Goal: Transaction & Acquisition: Purchase product/service

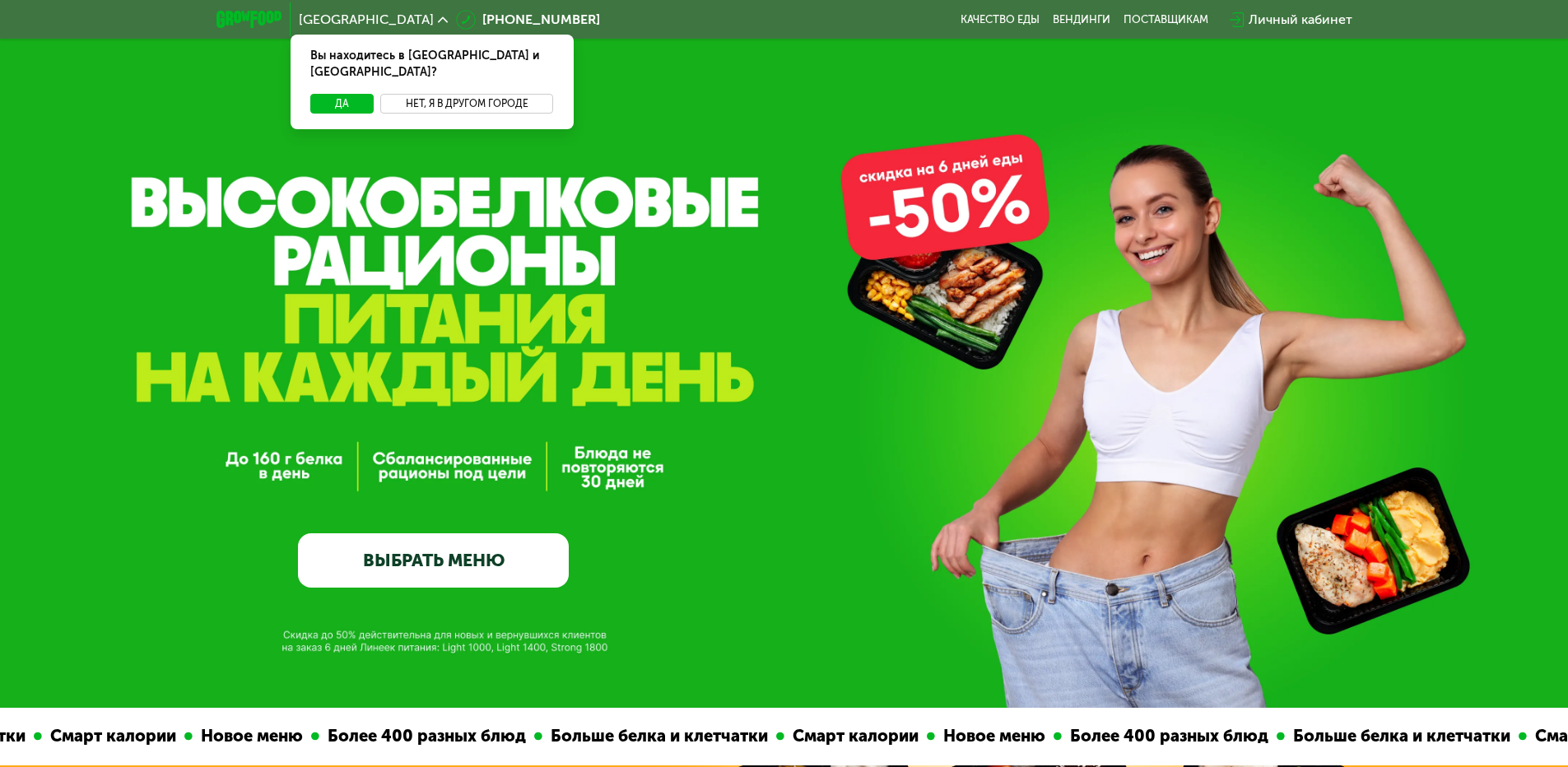
click at [488, 94] on button "Нет, я в другом городе" at bounding box center [467, 104] width 174 height 20
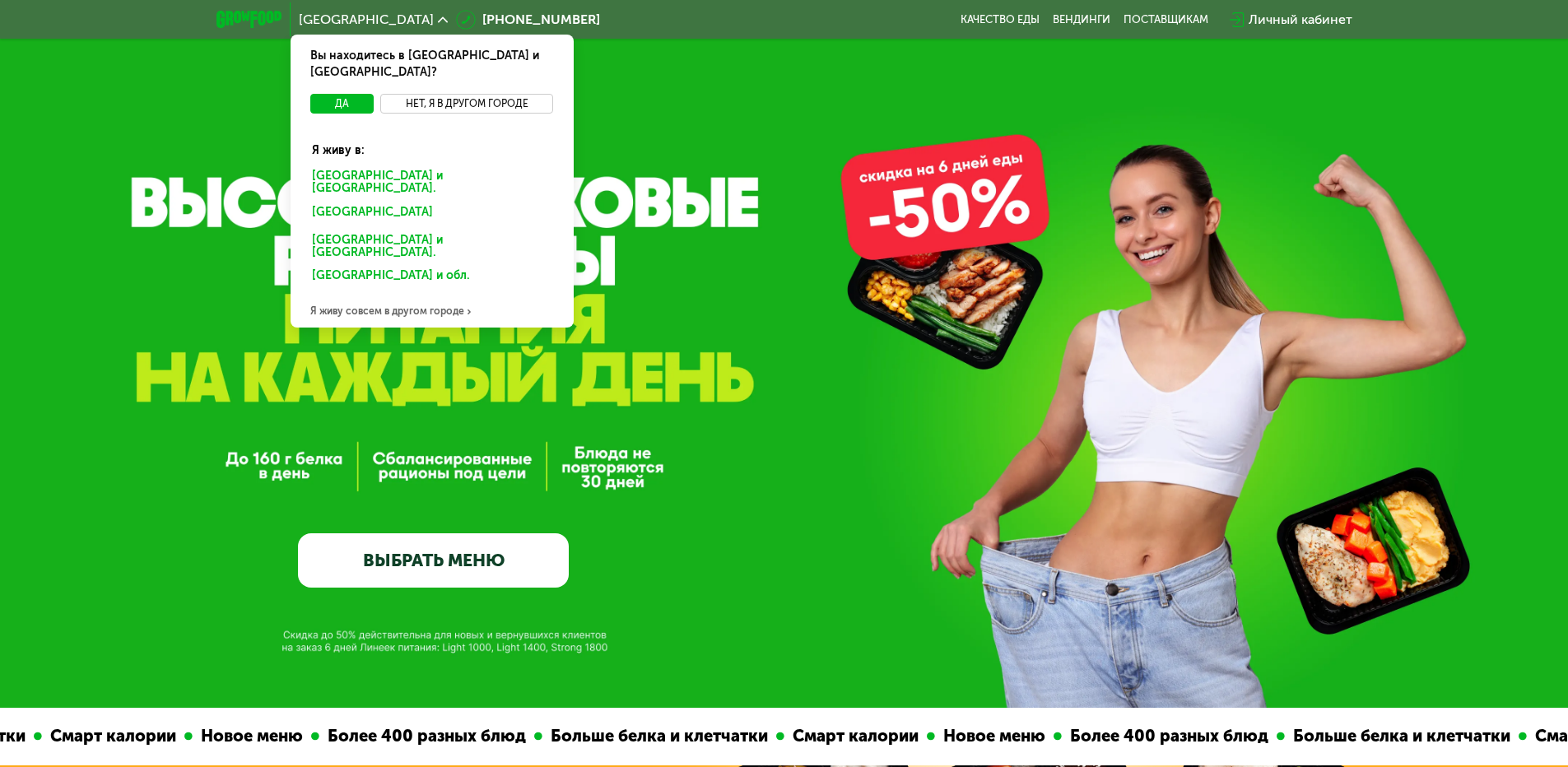
scroll to position [82, 0]
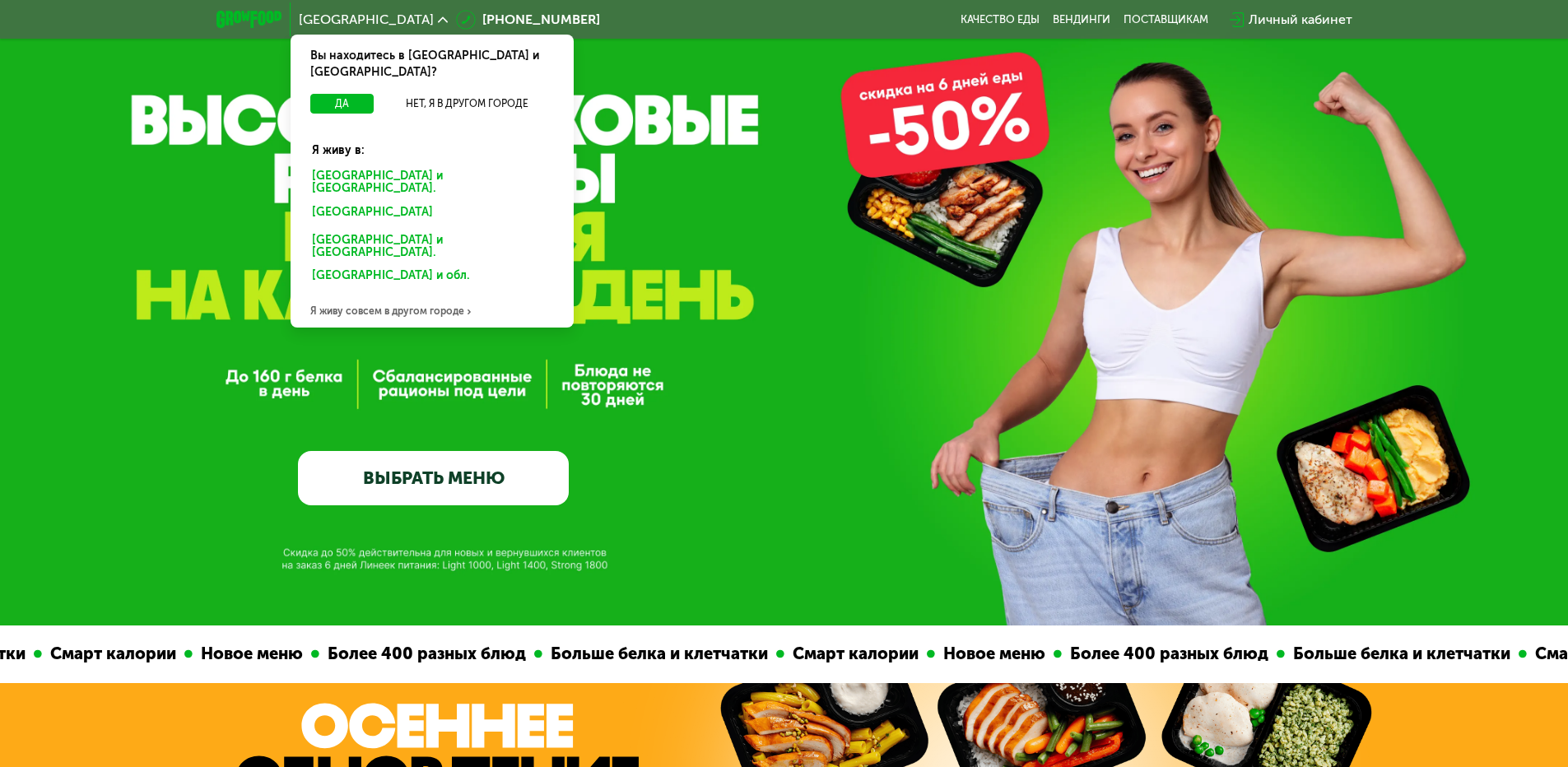
click at [434, 295] on div "Я живу совсем в другом городе" at bounding box center [432, 311] width 283 height 33
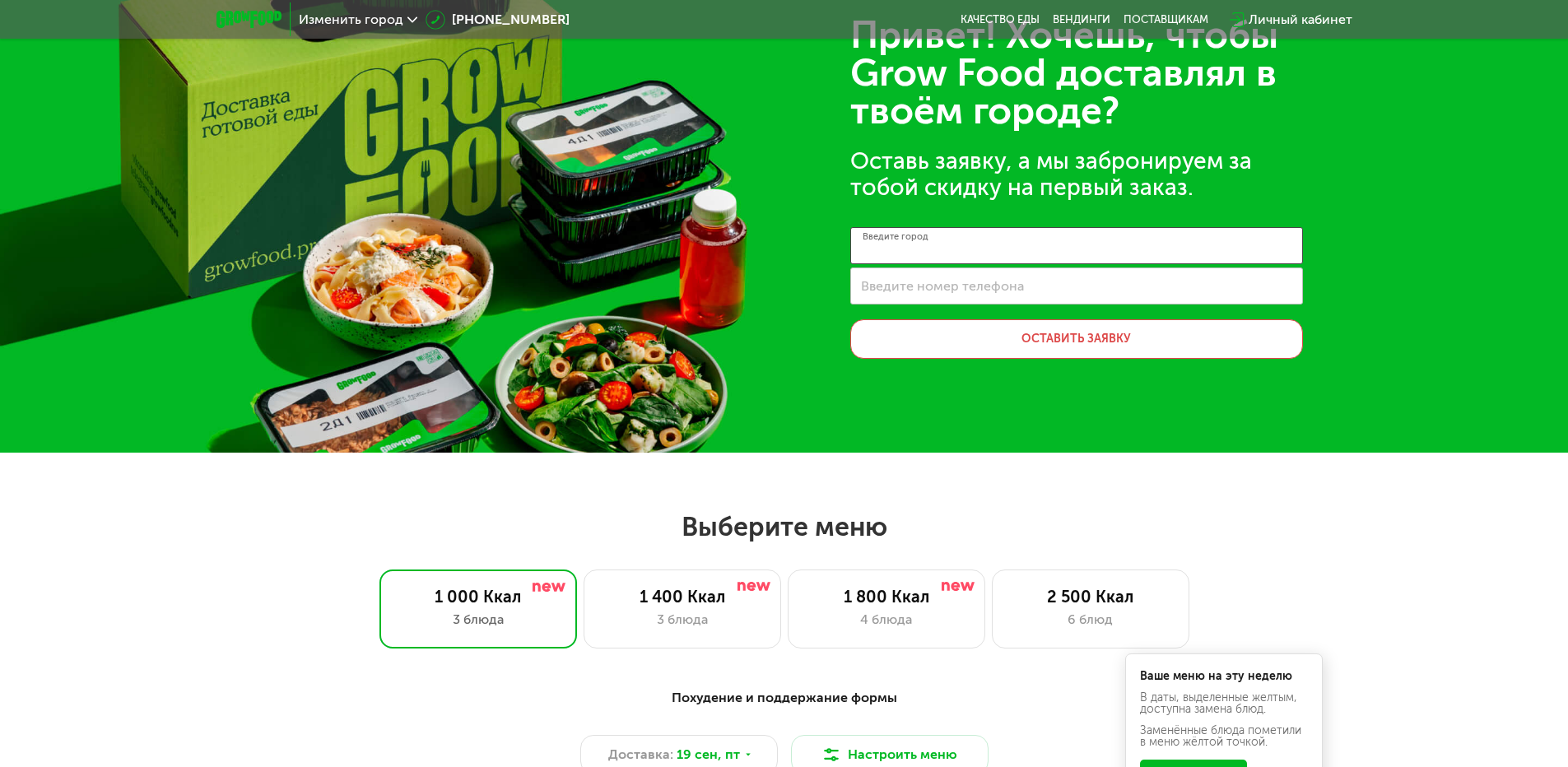
click at [978, 233] on input "Введите город" at bounding box center [1076, 246] width 453 height 37
drag, startPoint x: 953, startPoint y: 255, endPoint x: 857, endPoint y: 253, distance: 96.0
click at [857, 253] on input "********" at bounding box center [1076, 246] width 453 height 37
type input "**********"
click at [966, 291] on label "Введите номер телефона" at bounding box center [943, 286] width 163 height 9
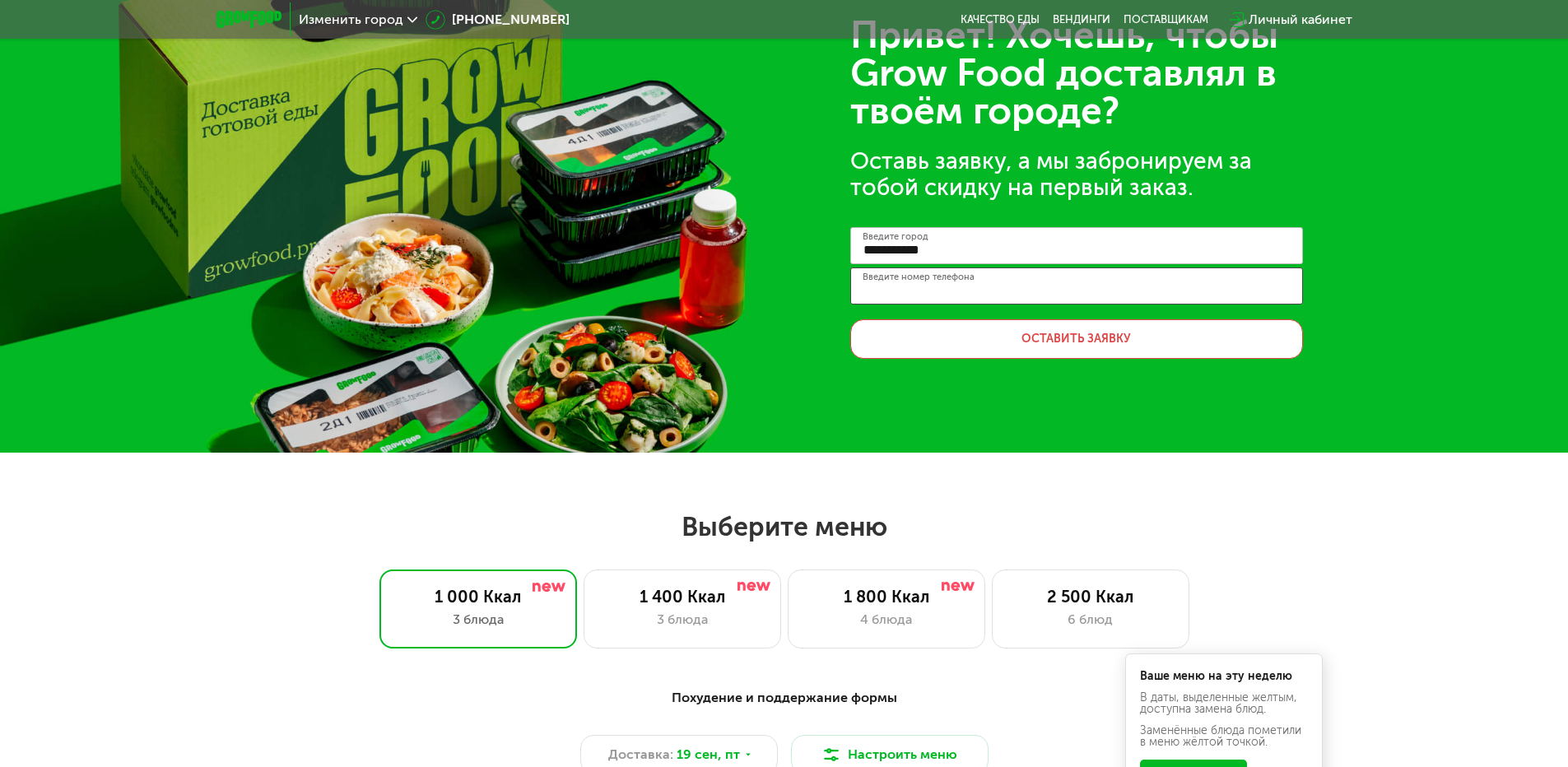
click at [966, 292] on input "Введите номер телефона" at bounding box center [1076, 286] width 453 height 37
type input "**********"
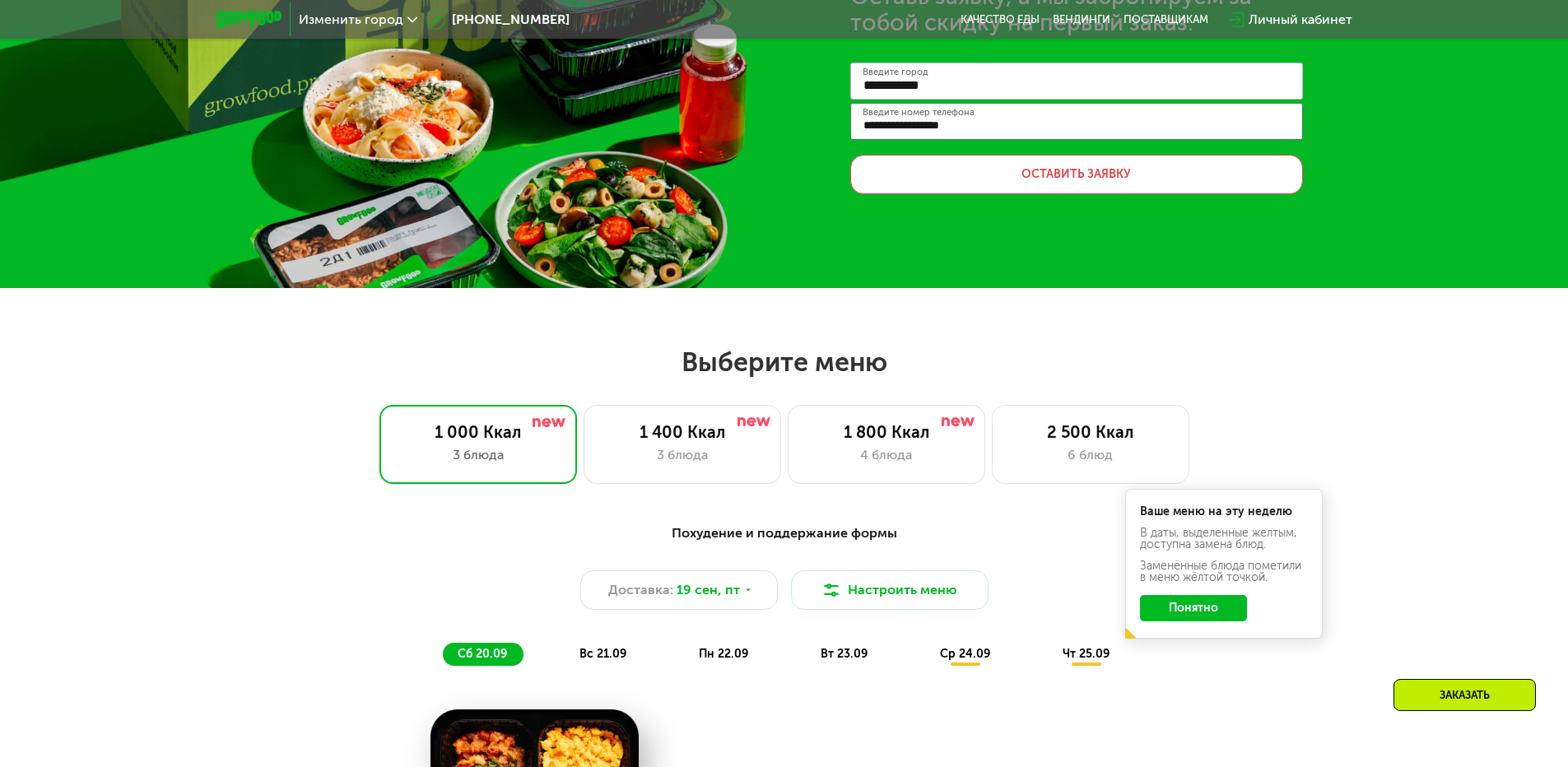
scroll to position [412, 0]
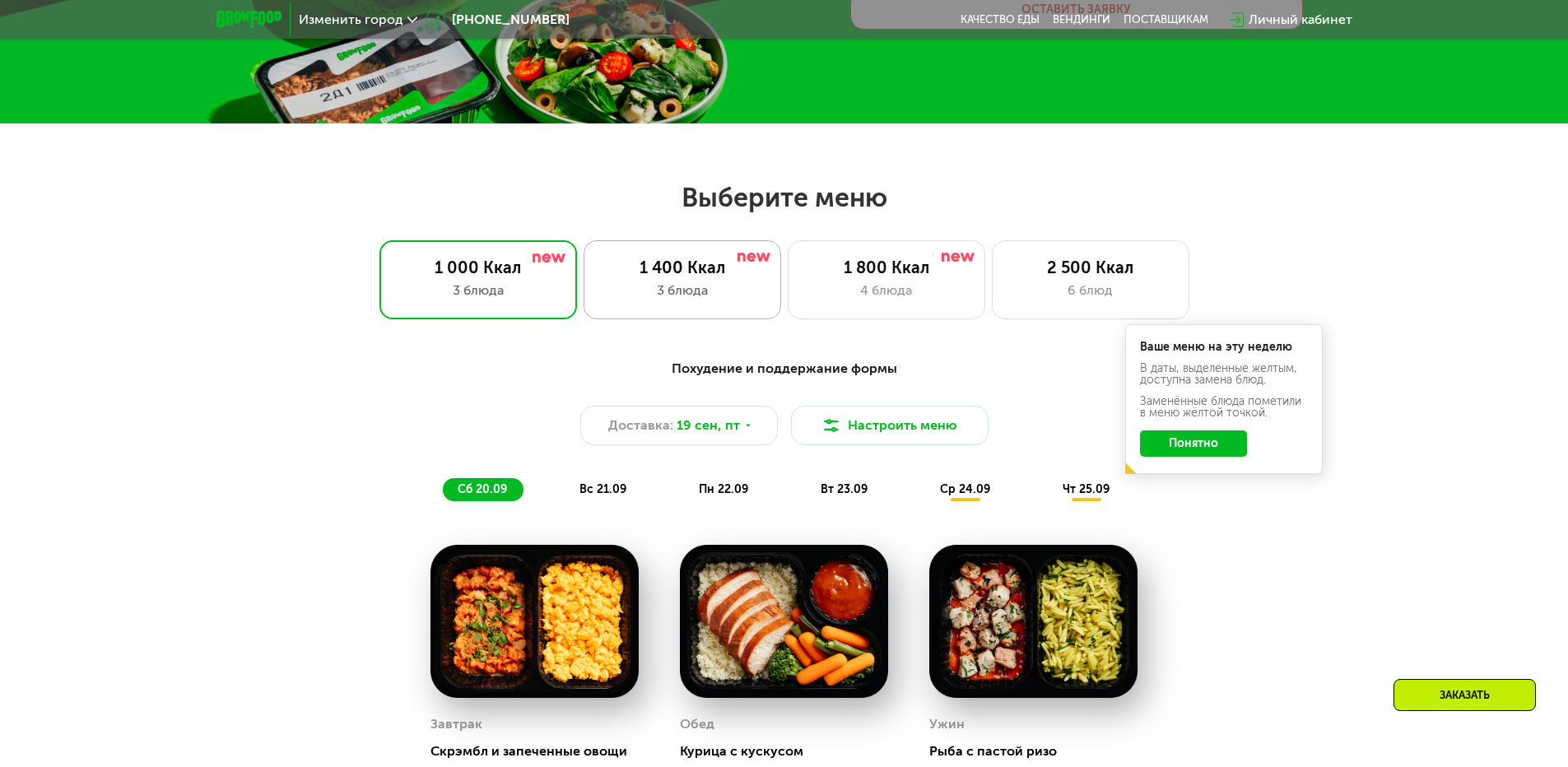
click at [672, 273] on div "1 400 Ккал" at bounding box center [683, 267] width 163 height 20
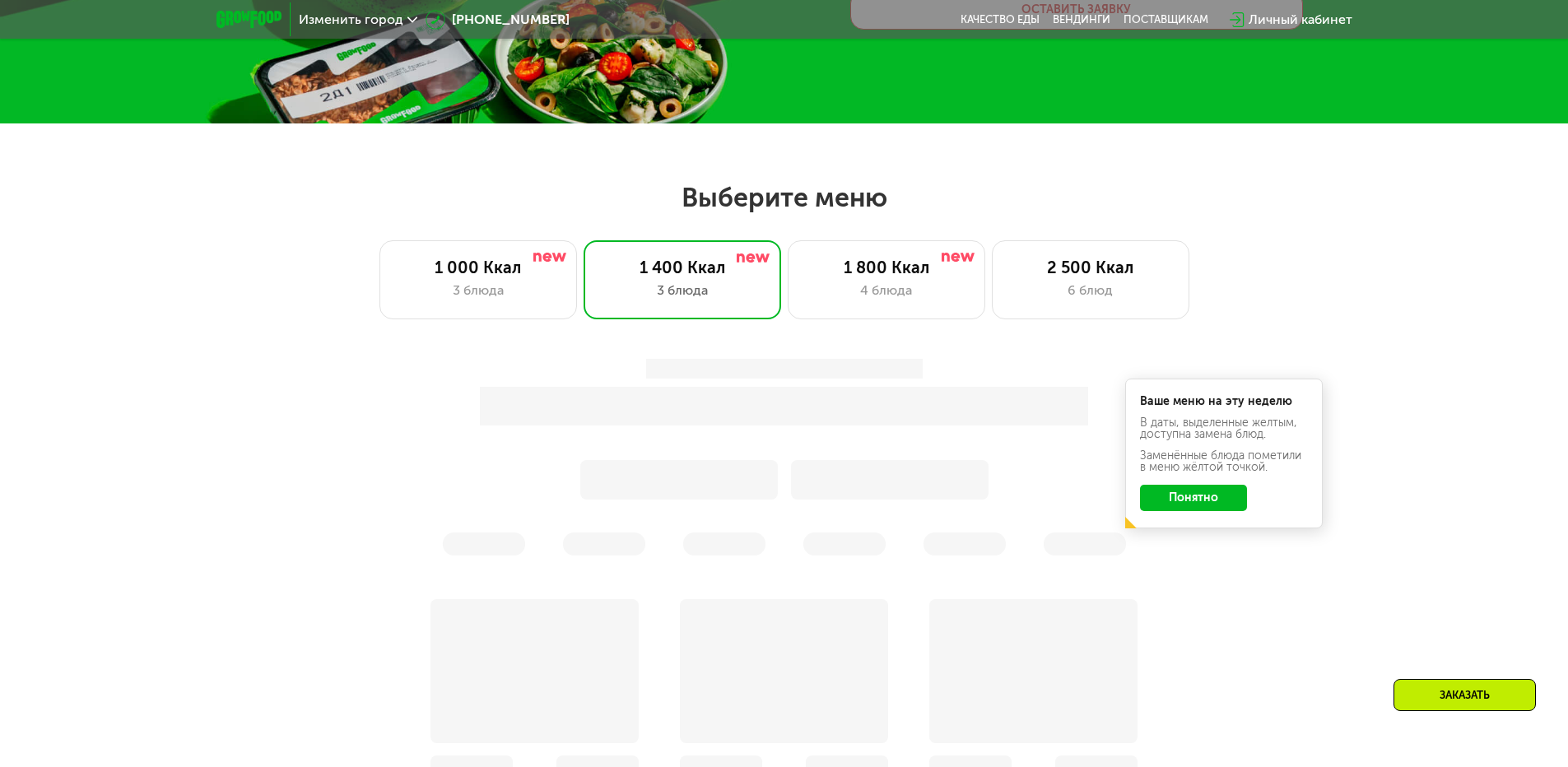
click at [1201, 499] on button "Понятно" at bounding box center [1193, 498] width 107 height 27
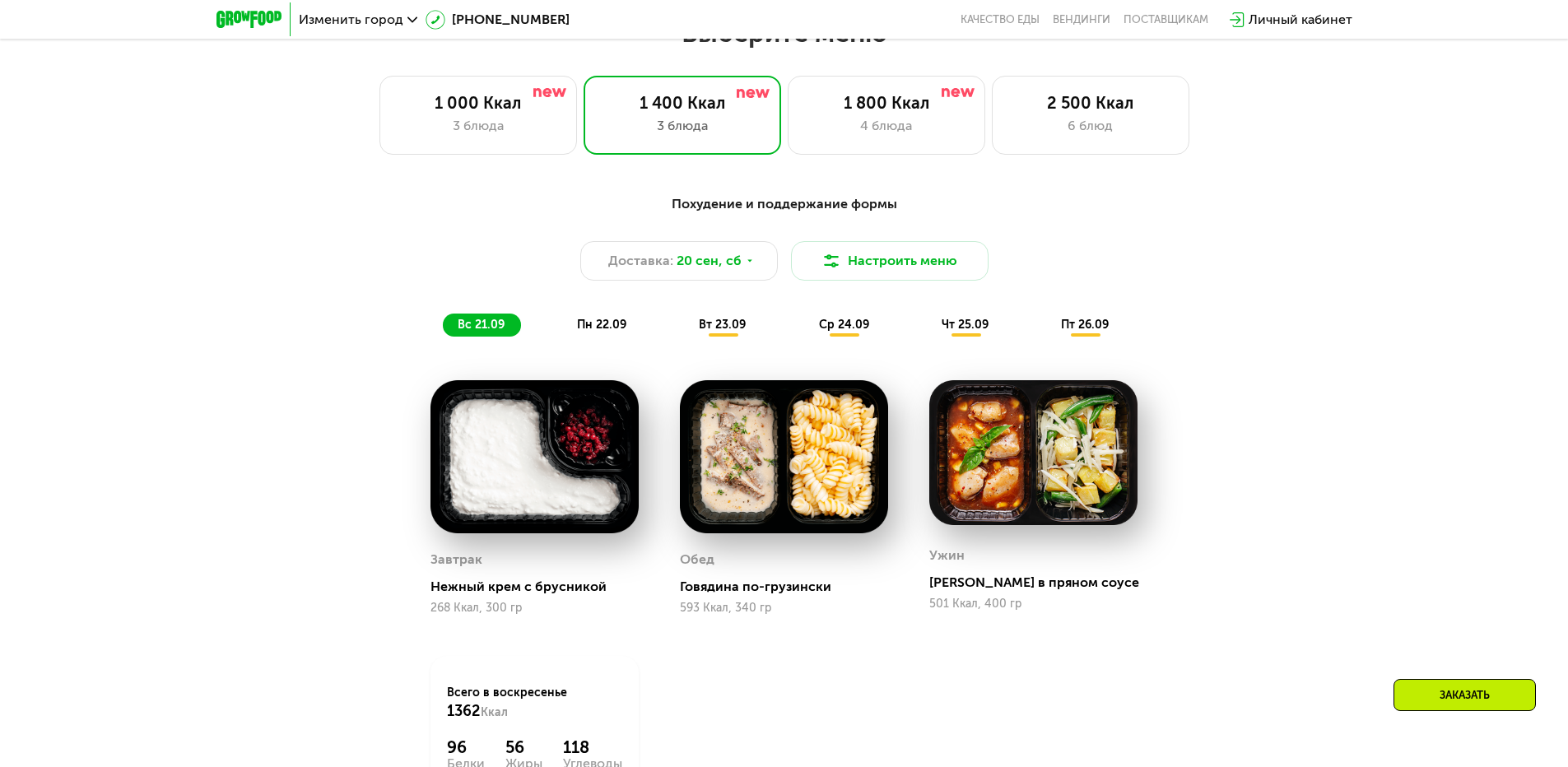
scroll to position [494, 0]
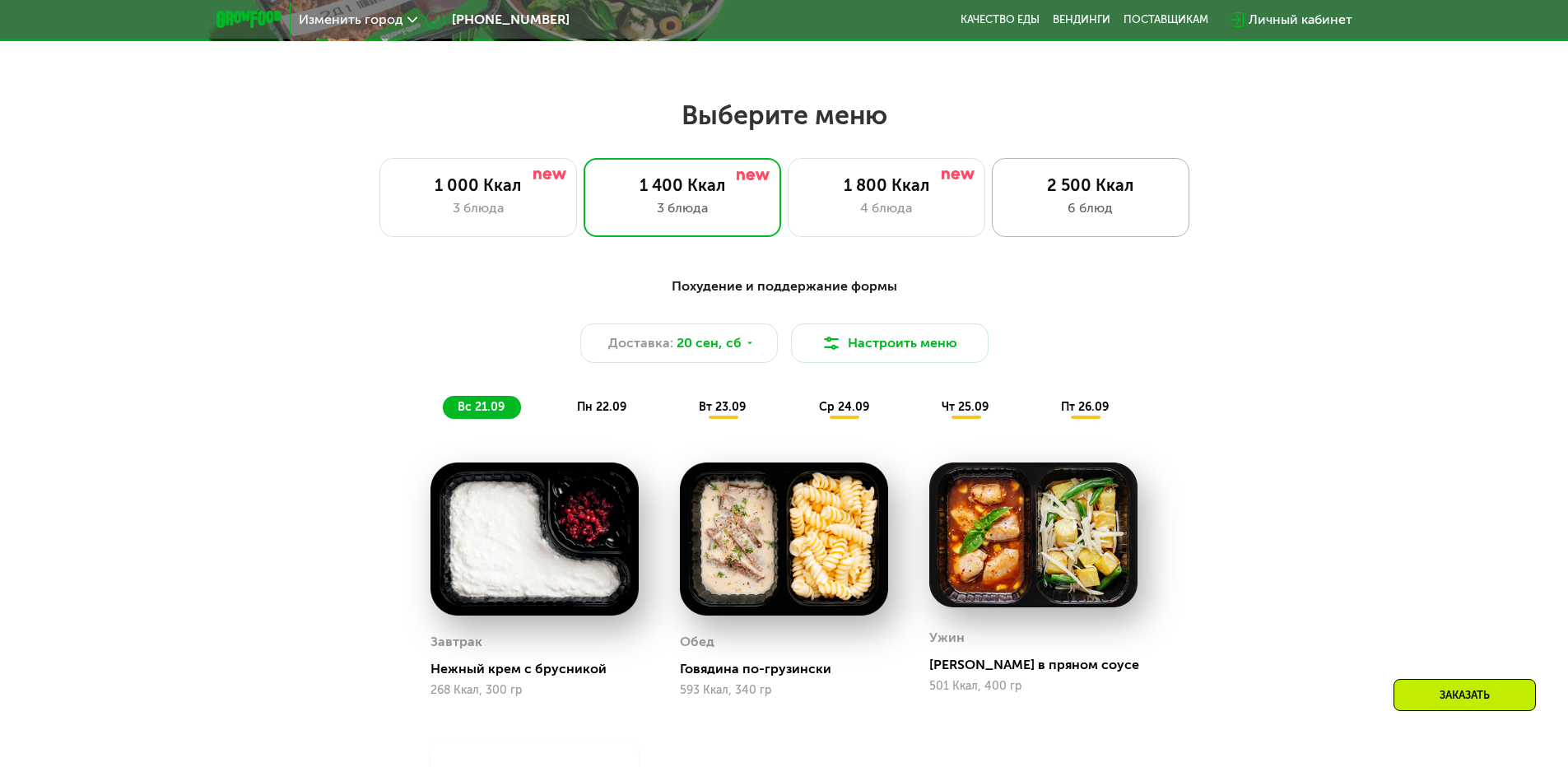
click at [1094, 196] on div "2 500 Ккал 6 блюд" at bounding box center [1090, 197] width 198 height 79
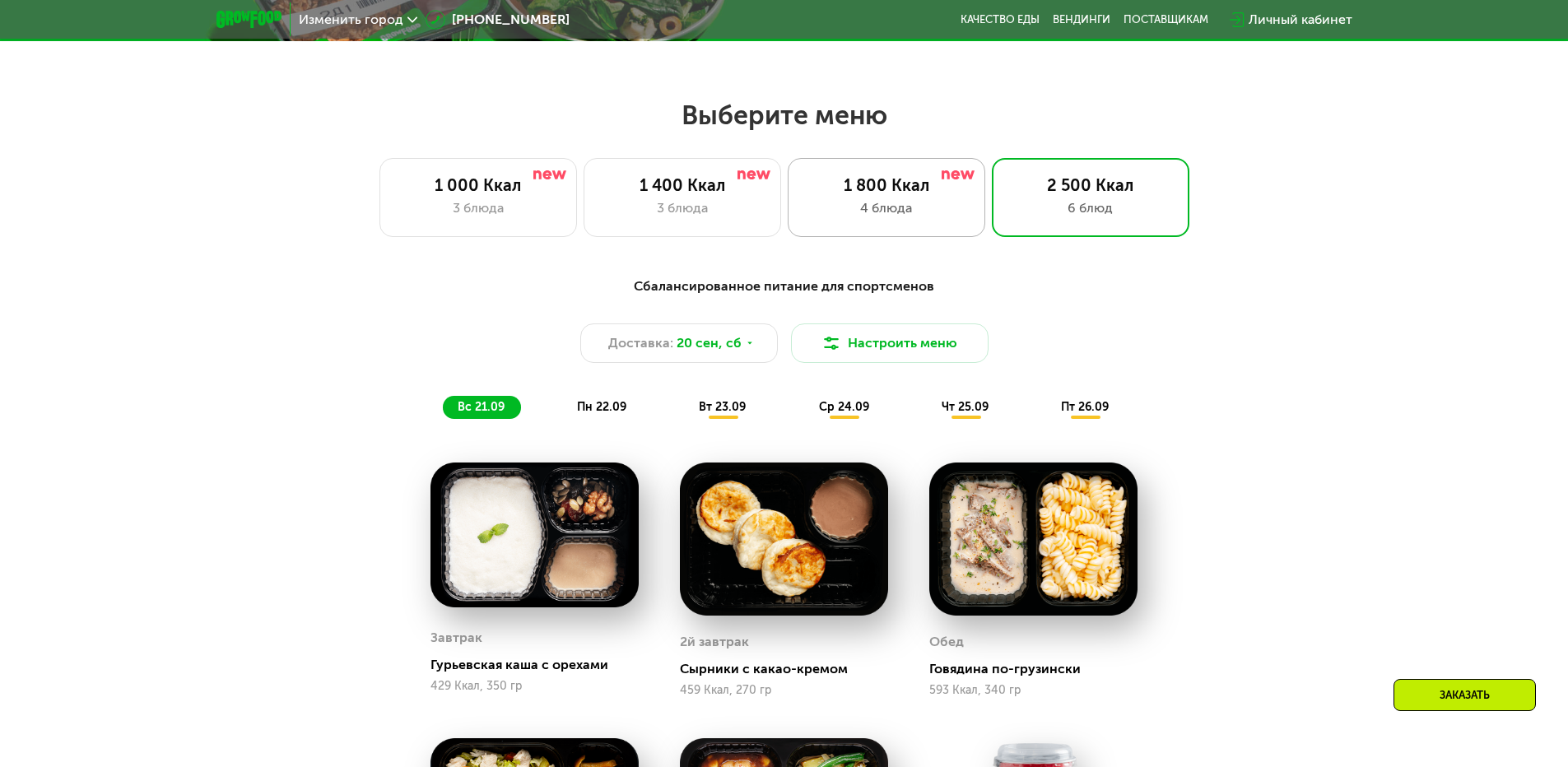
click at [900, 188] on div "1 800 Ккал" at bounding box center [886, 185] width 163 height 20
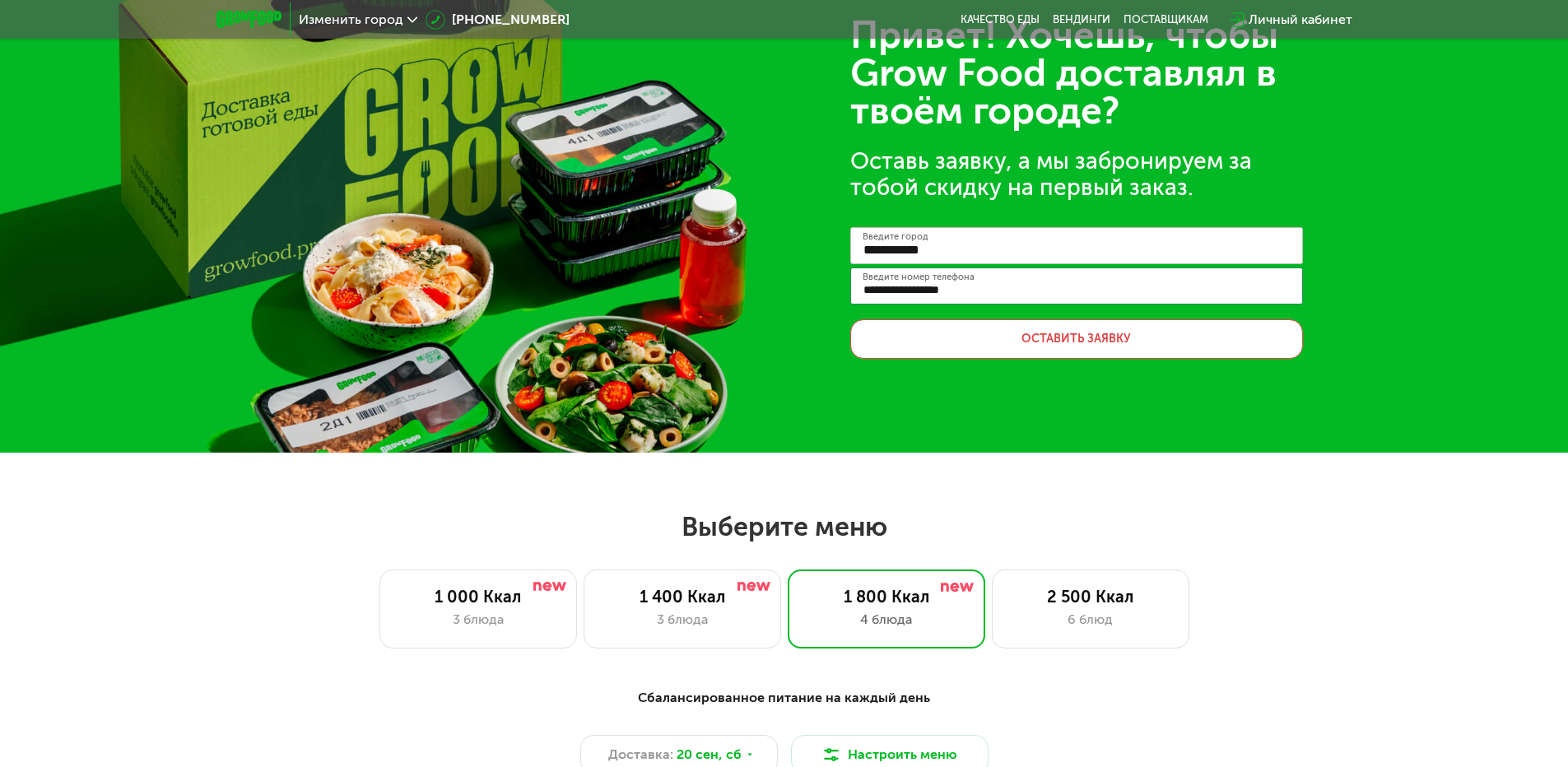
scroll to position [0, 0]
